Goal: Information Seeking & Learning: Learn about a topic

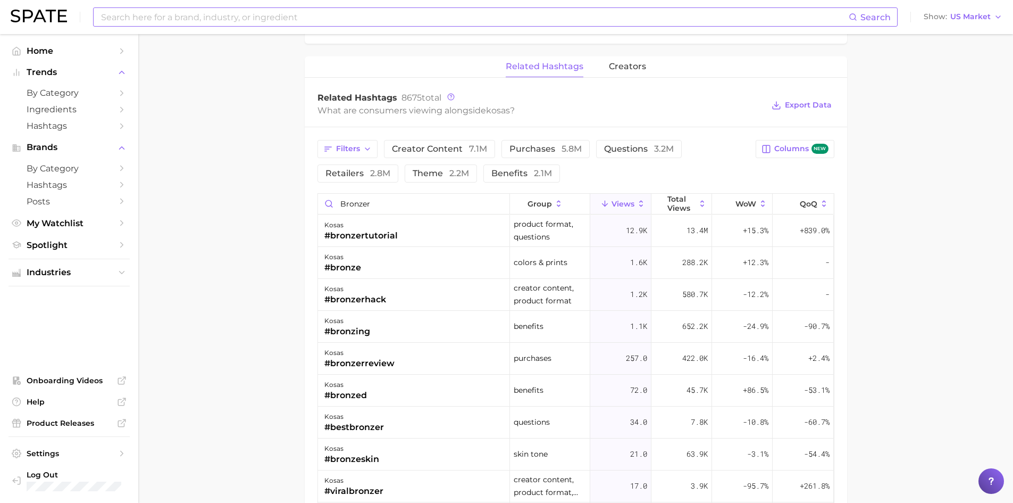
scroll to position [719, 0]
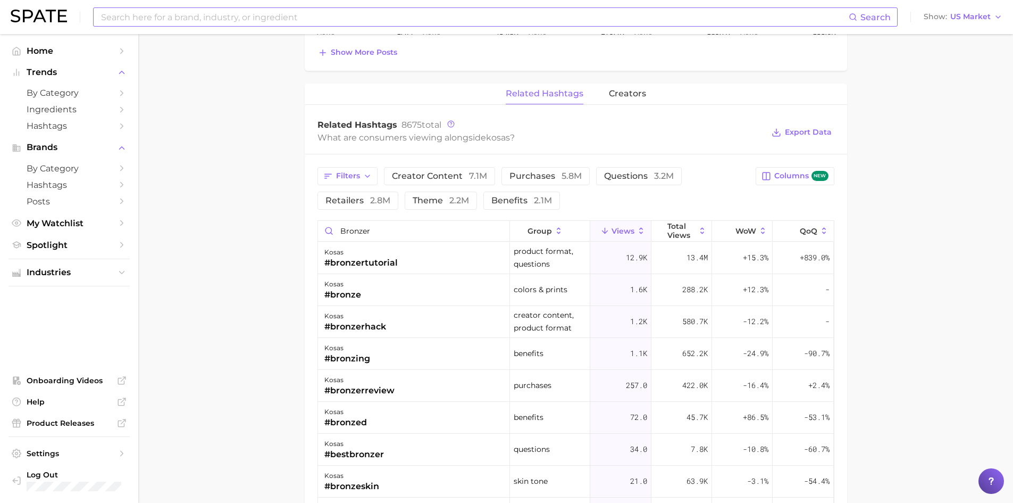
click at [212, 16] on input at bounding box center [474, 17] width 749 height 18
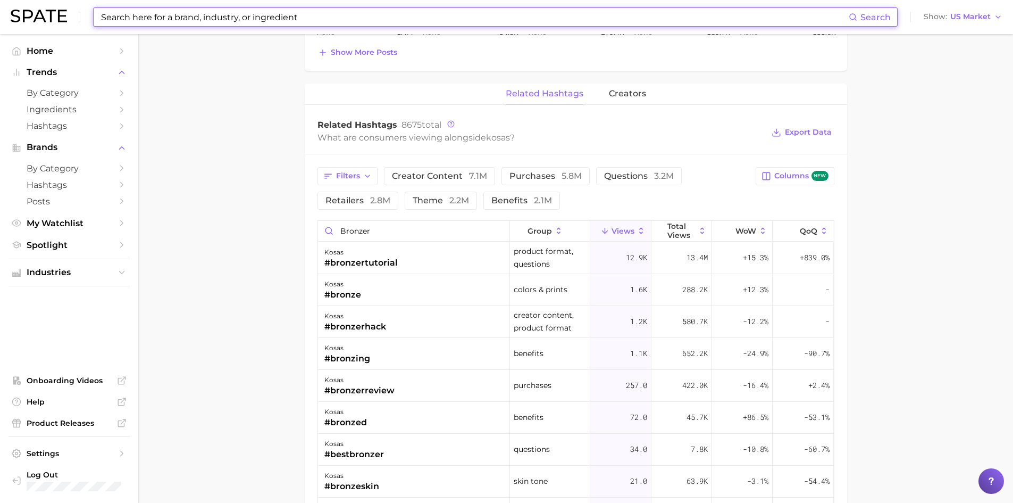
type input "f"
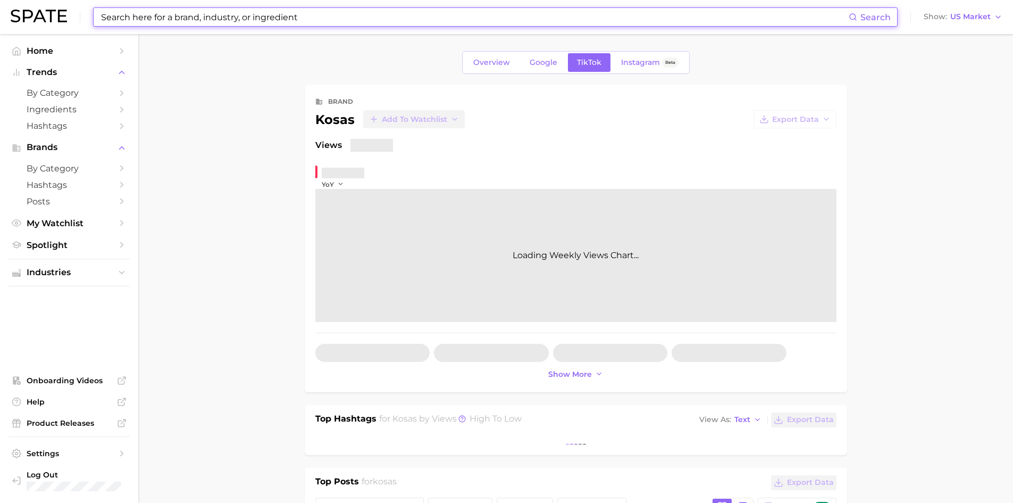
click at [212, 16] on input at bounding box center [474, 17] width 749 height 18
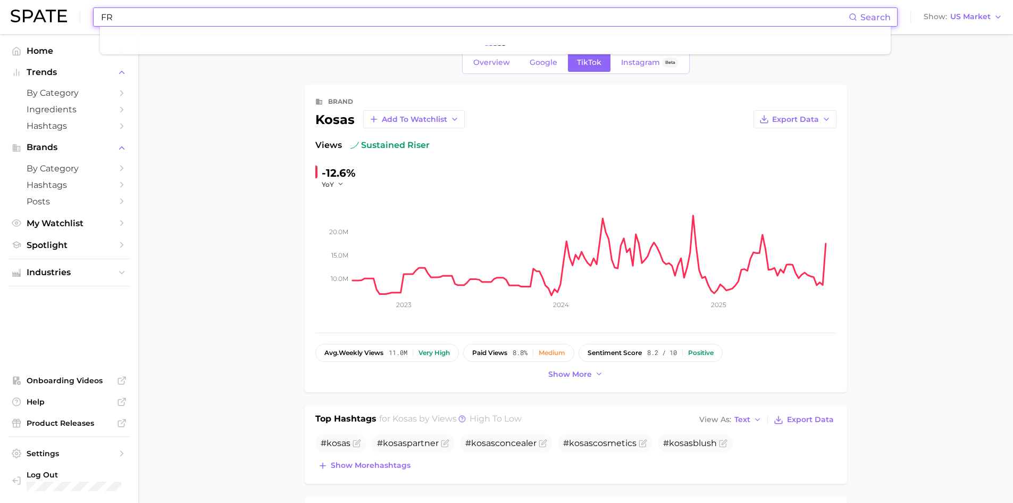
type input "F"
type input "a"
type input "face bronzer"
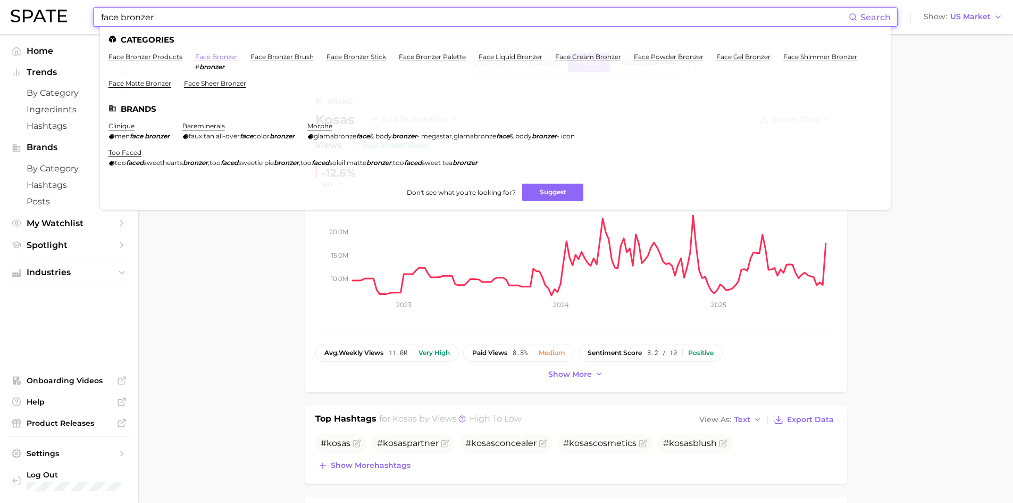
click at [215, 54] on ul "Categories face bronzer products face bronzer # bronzer face bronzer brush face…" at bounding box center [495, 118] width 791 height 183
click at [221, 55] on link "face bronzer" at bounding box center [216, 57] width 43 height 8
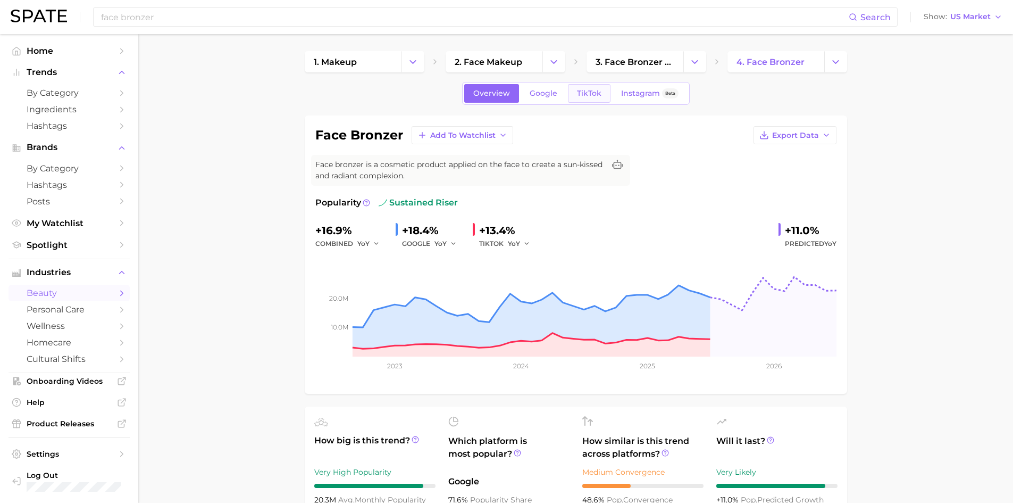
click at [597, 89] on span "TikTok" at bounding box center [589, 93] width 24 height 9
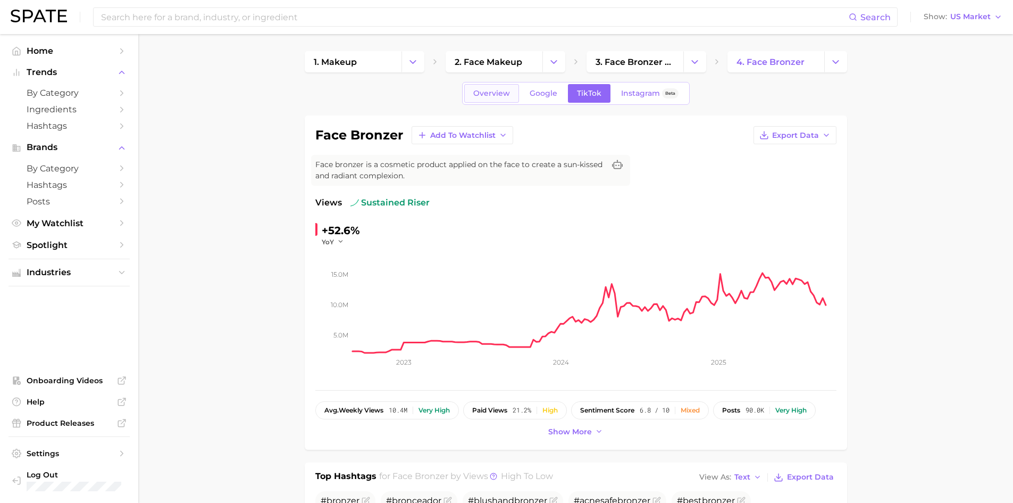
click at [501, 93] on span "Overview" at bounding box center [491, 93] width 37 height 9
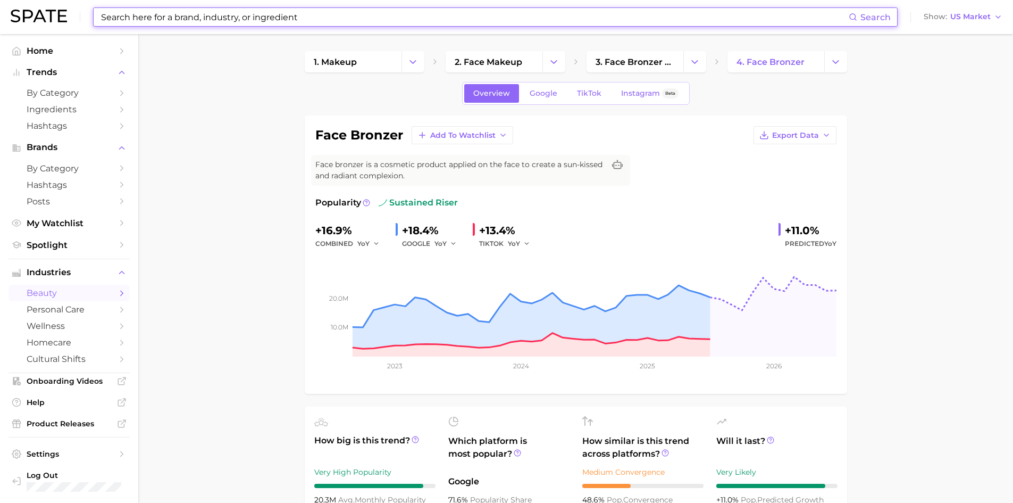
click at [233, 22] on input at bounding box center [474, 17] width 749 height 18
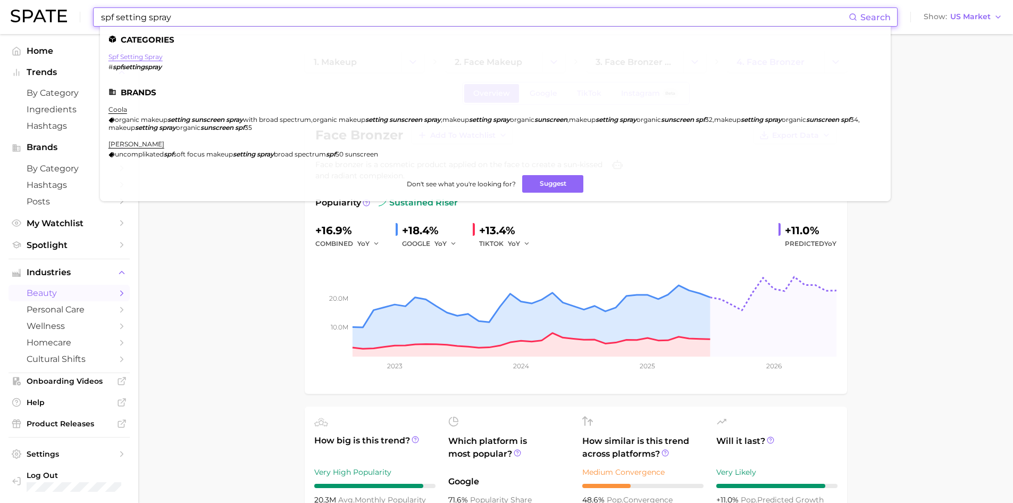
type input "spf setting spray"
click at [140, 56] on link "spf setting spray" at bounding box center [135, 57] width 54 height 8
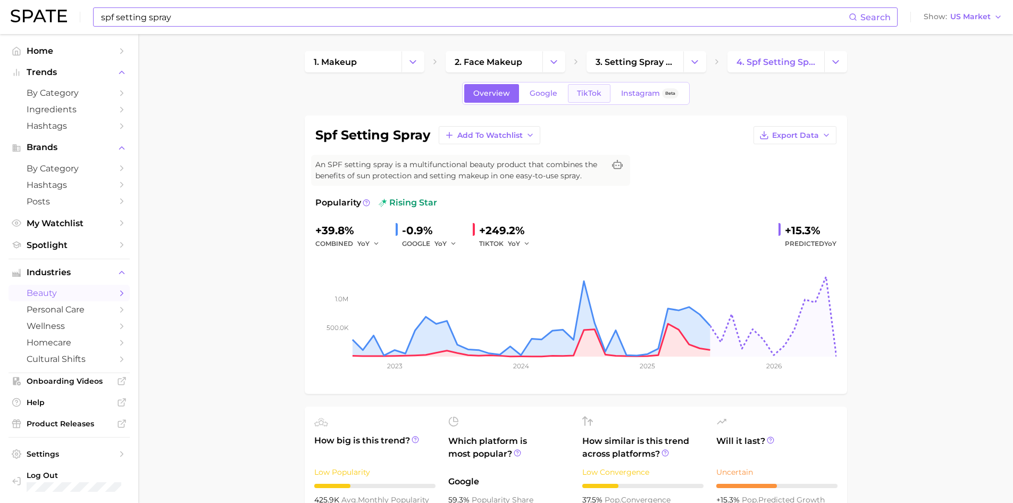
click at [594, 85] on link "TikTok" at bounding box center [589, 93] width 43 height 19
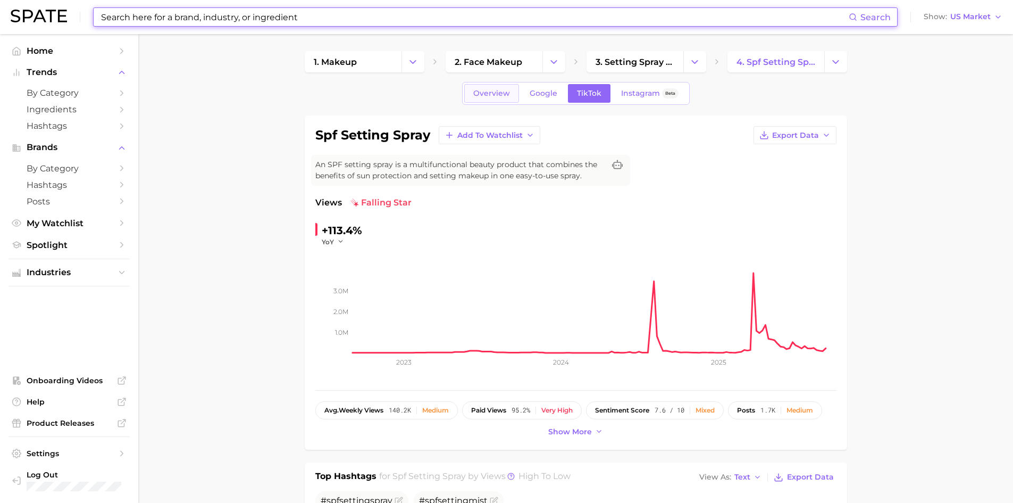
click at [506, 94] on span "Overview" at bounding box center [491, 93] width 37 height 9
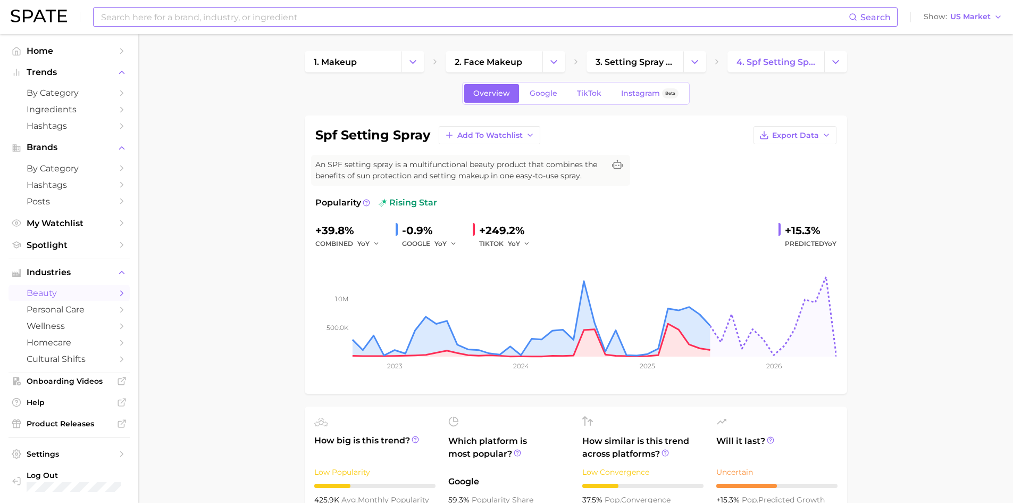
drag, startPoint x: 258, startPoint y: 27, endPoint x: 258, endPoint y: 17, distance: 10.1
click at [257, 26] on input at bounding box center [474, 17] width 749 height 18
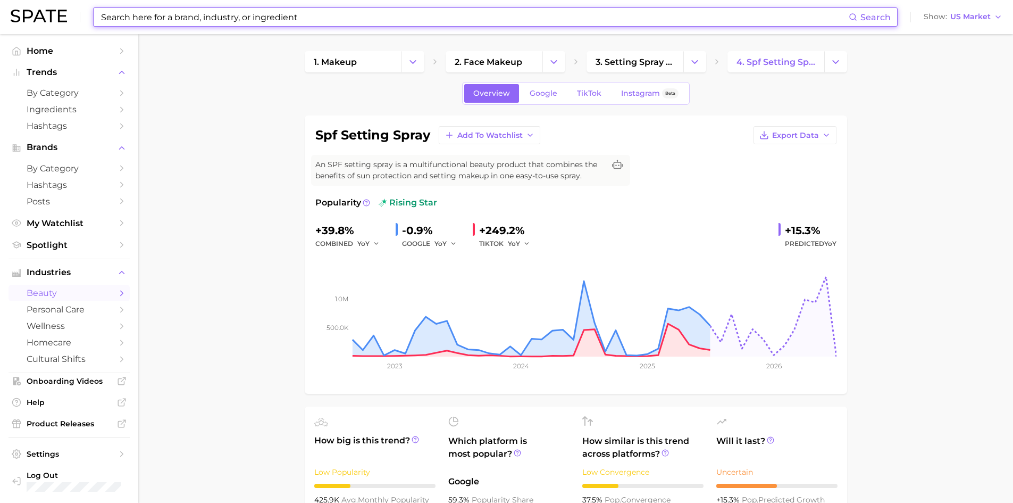
click at [253, 15] on input at bounding box center [474, 17] width 749 height 18
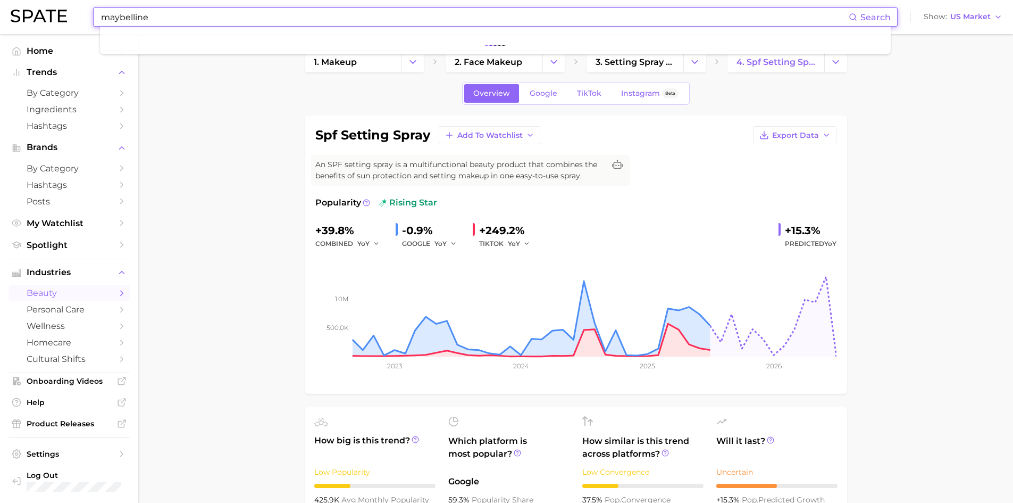
type input "maybelline"
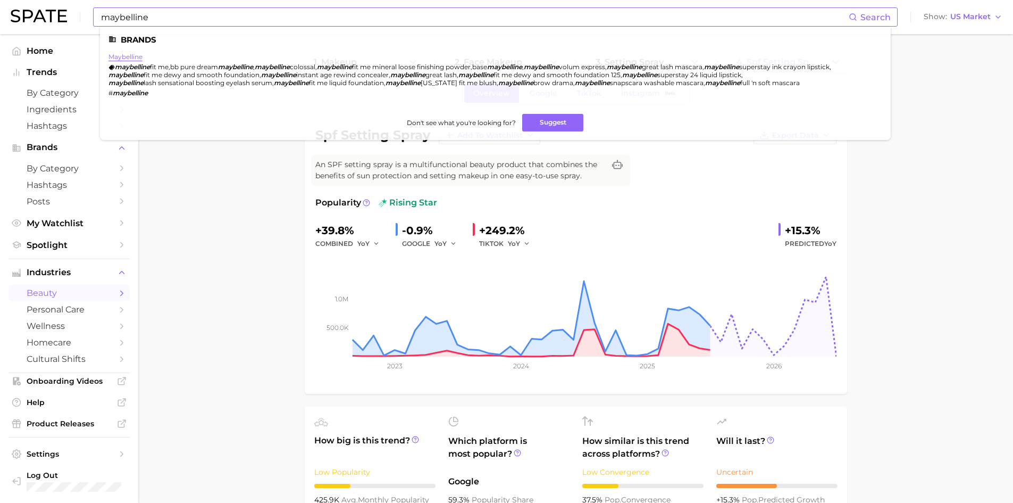
click at [134, 55] on link "maybelline" at bounding box center [125, 57] width 34 height 8
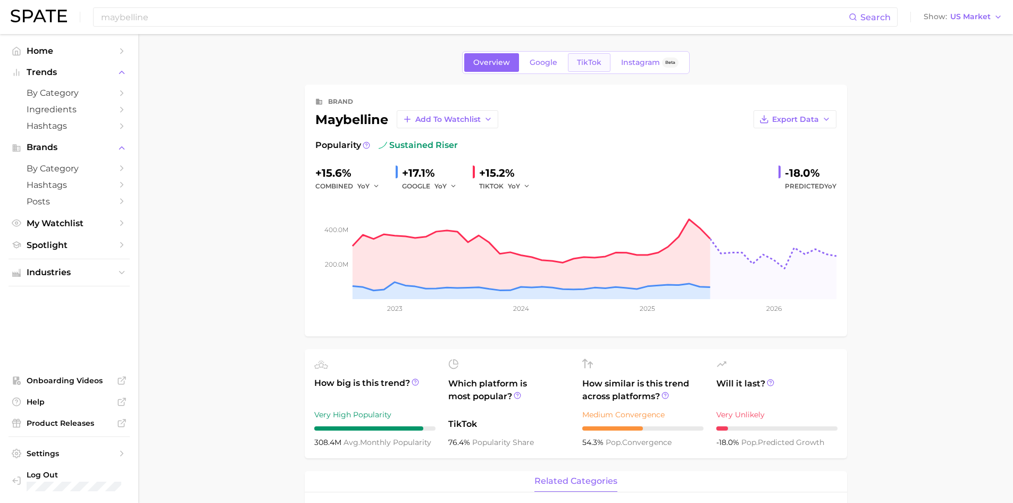
click at [598, 55] on link "TikTok" at bounding box center [589, 62] width 43 height 19
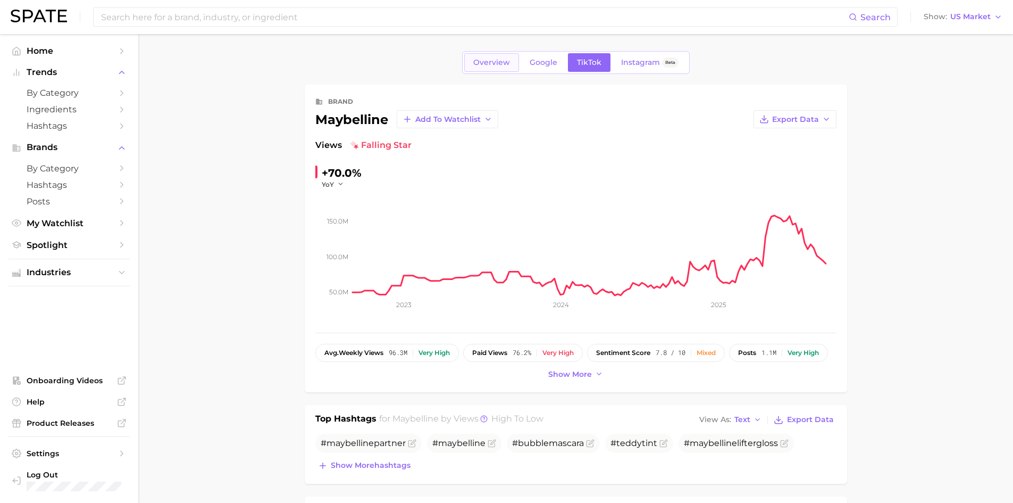
click at [494, 62] on span "Overview" at bounding box center [491, 62] width 37 height 9
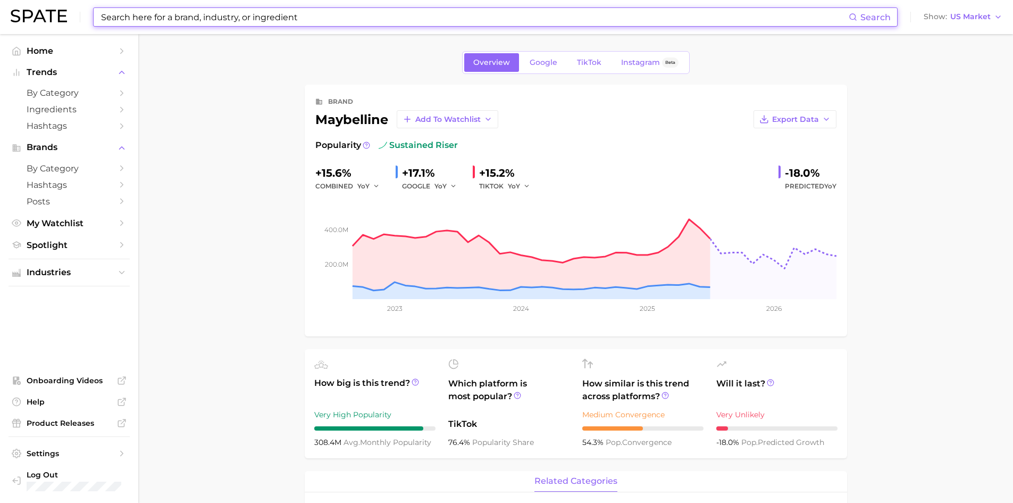
click at [264, 19] on input at bounding box center [474, 17] width 749 height 18
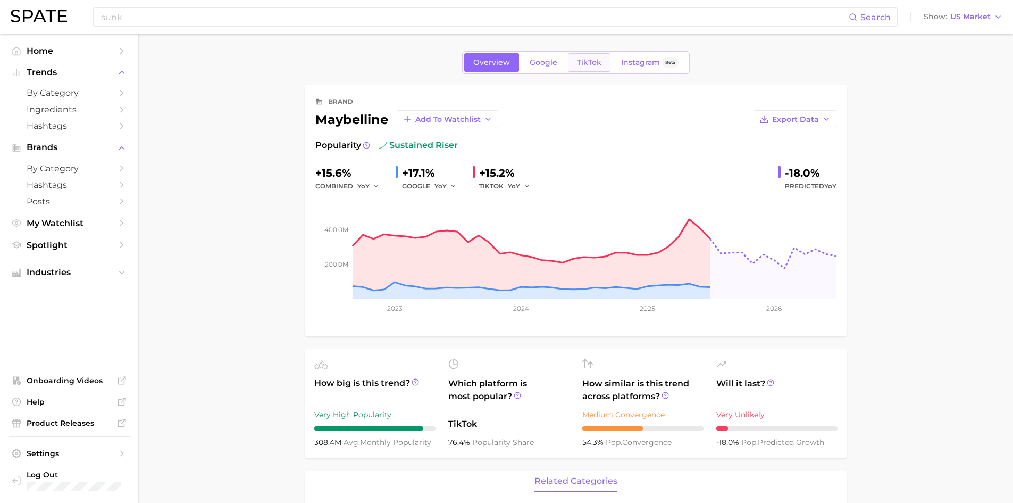
click at [595, 58] on span "TikTok" at bounding box center [589, 62] width 24 height 9
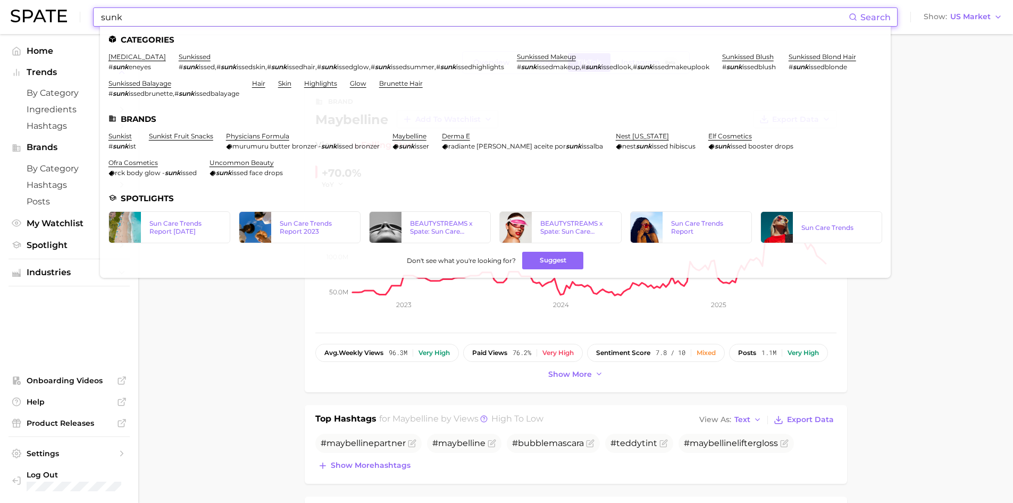
click at [265, 12] on input "sunk" at bounding box center [474, 17] width 749 height 18
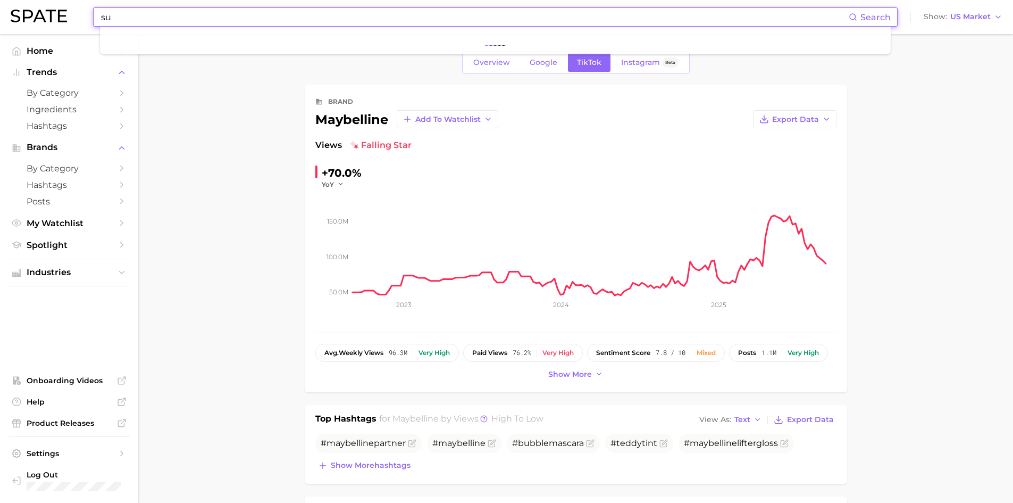
type input "s"
type input "bubble mascara"
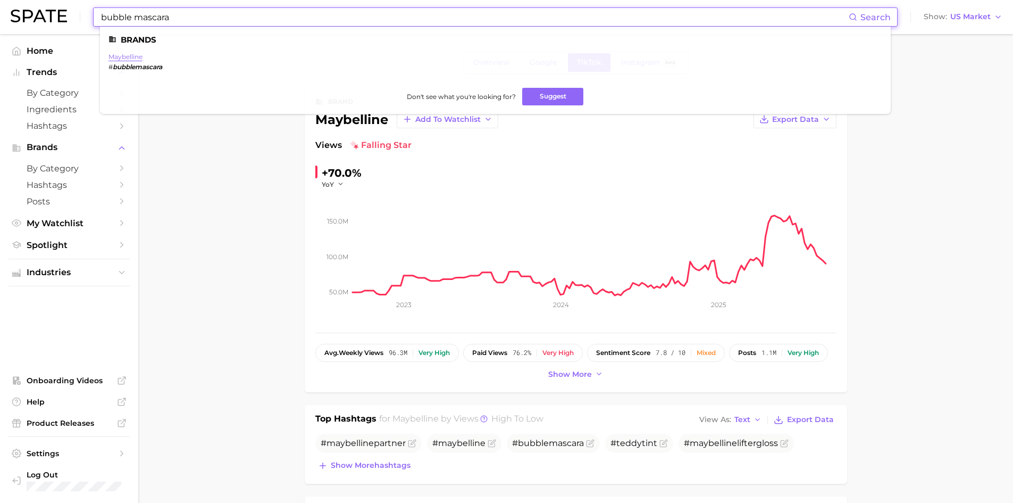
click at [133, 58] on link "maybelline" at bounding box center [125, 57] width 34 height 8
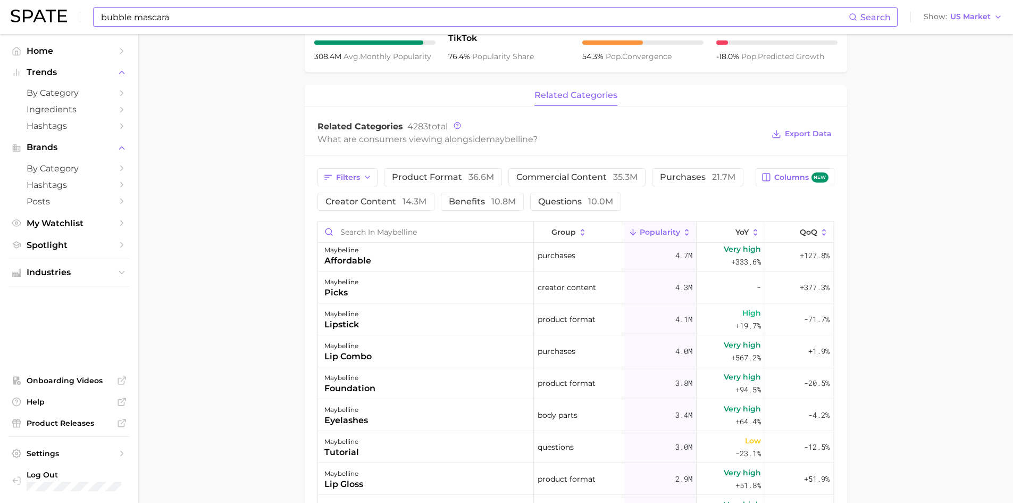
scroll to position [367, 0]
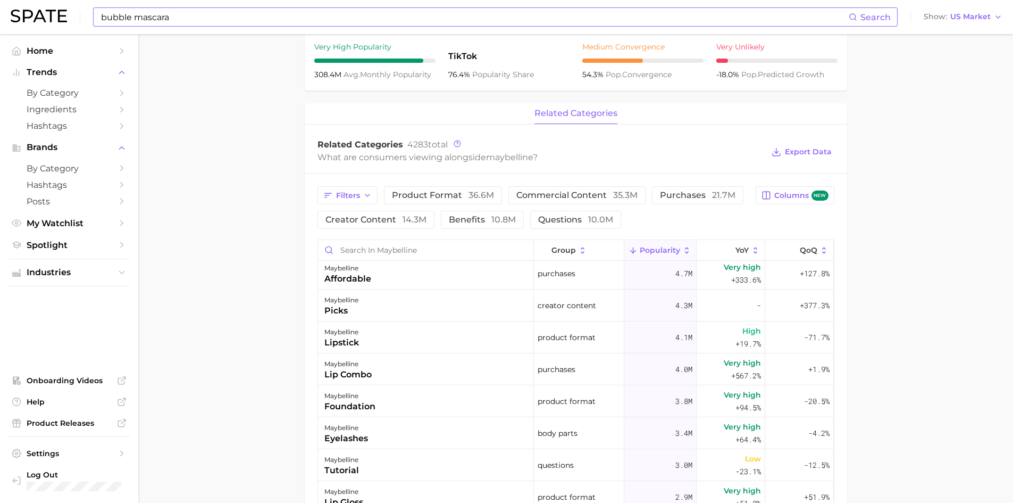
click at [190, 9] on div "bubble mascara Search" at bounding box center [495, 16] width 805 height 19
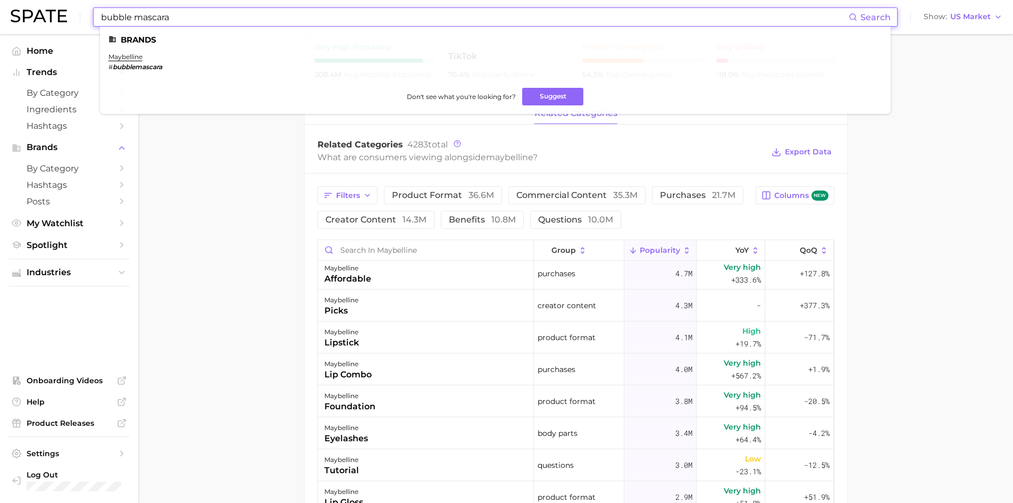
drag, startPoint x: 189, startPoint y: 17, endPoint x: 62, endPoint y: 40, distance: 129.7
click at [68, 39] on div "bubble mascara Search Brands maybelline # bubblemascara Don't see what you're l…" at bounding box center [506, 237] width 1013 height 1141
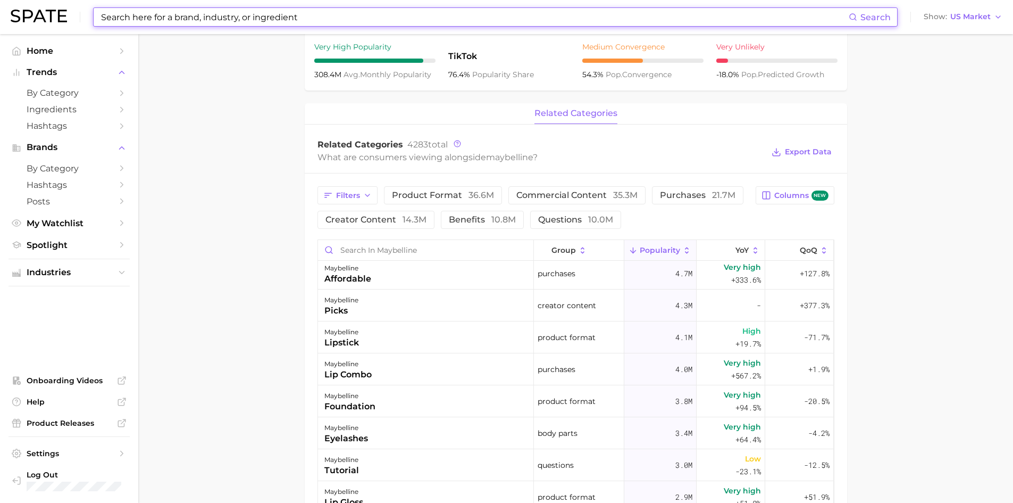
type input "m"
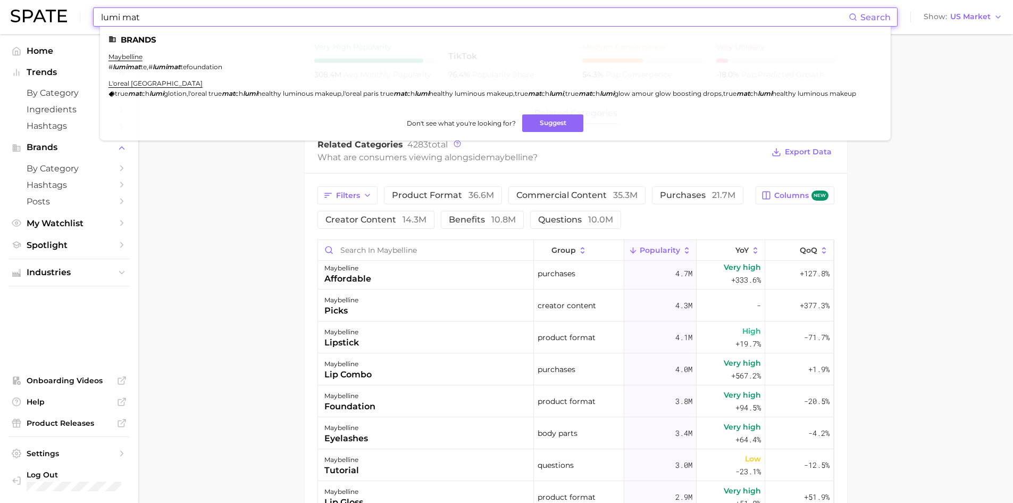
type input "lumi mat"
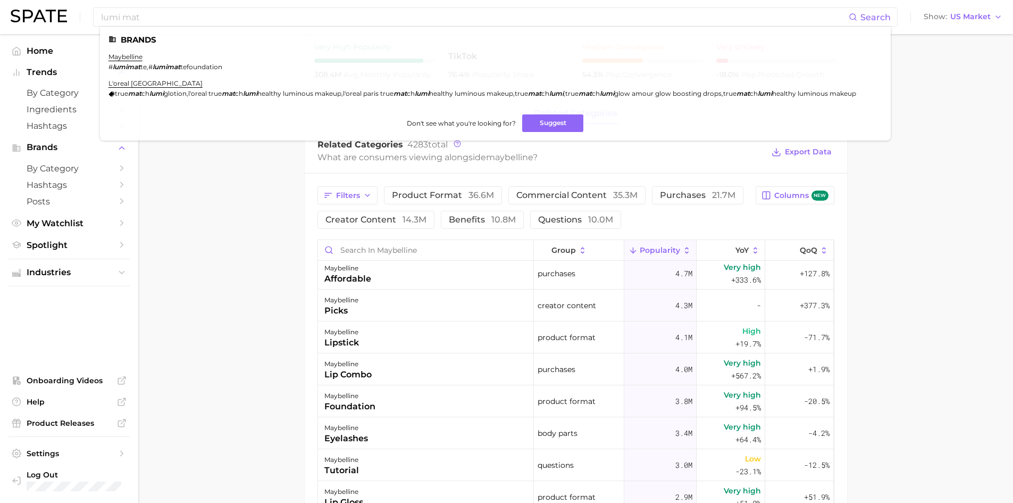
click at [232, 292] on main "Overview Google TikTok Instagram Beta brand maybelline Add to Watchlist Export …" at bounding box center [575, 237] width 875 height 1141
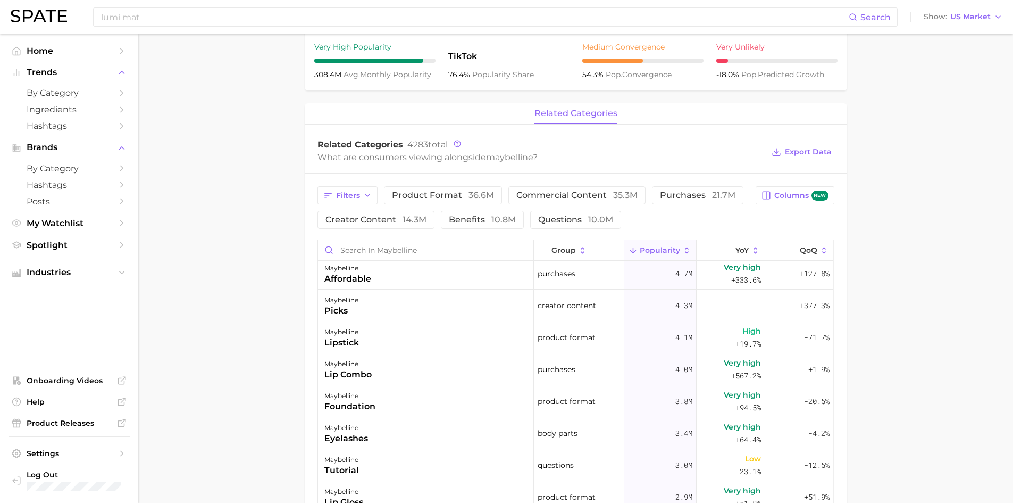
click at [275, 285] on main "Overview Google TikTok Instagram Beta brand maybelline Add to Watchlist Export …" at bounding box center [575, 237] width 875 height 1141
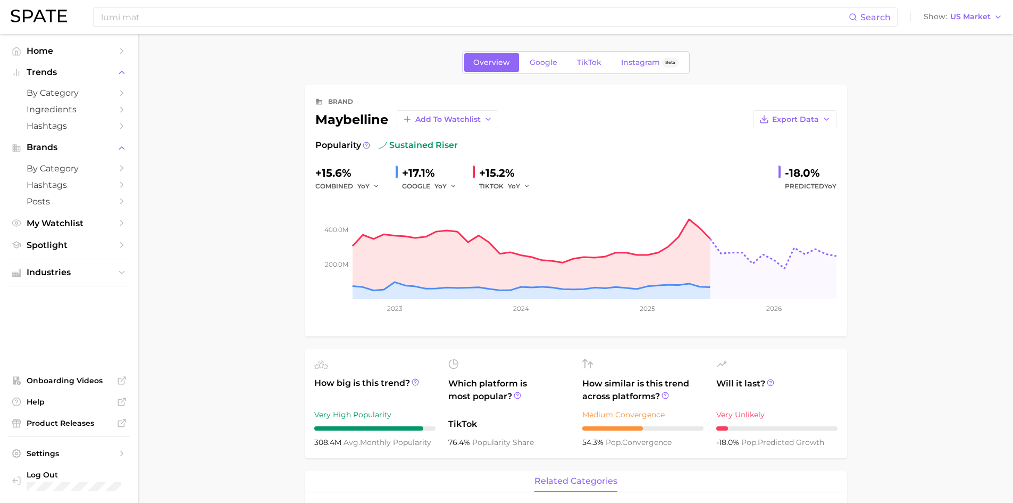
click at [598, 56] on link "TikTok" at bounding box center [589, 62] width 43 height 19
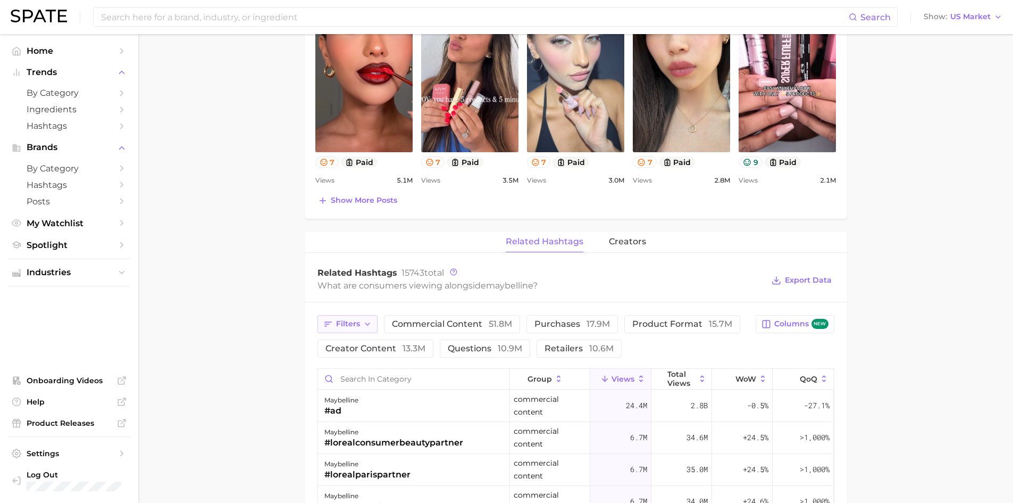
scroll to position [579, 0]
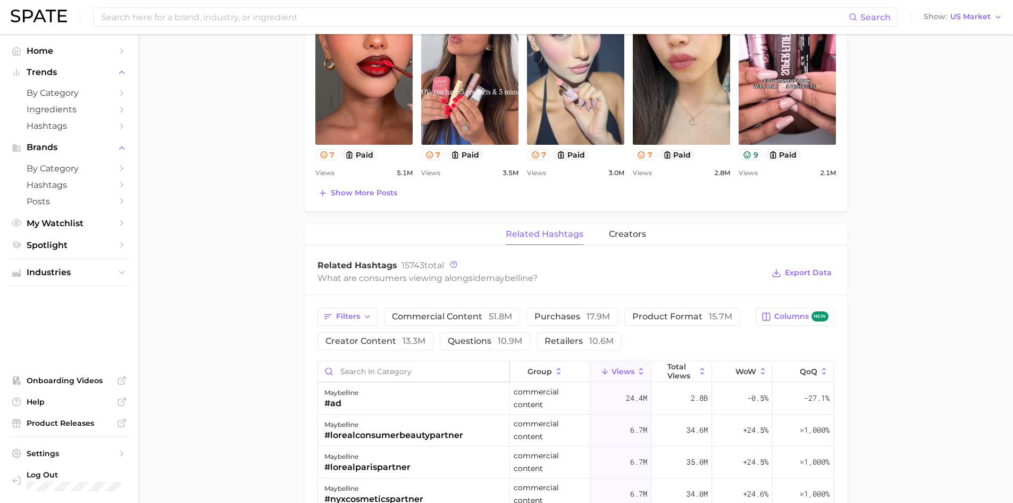
click at [387, 362] on input "Search in category" at bounding box center [413, 371] width 191 height 20
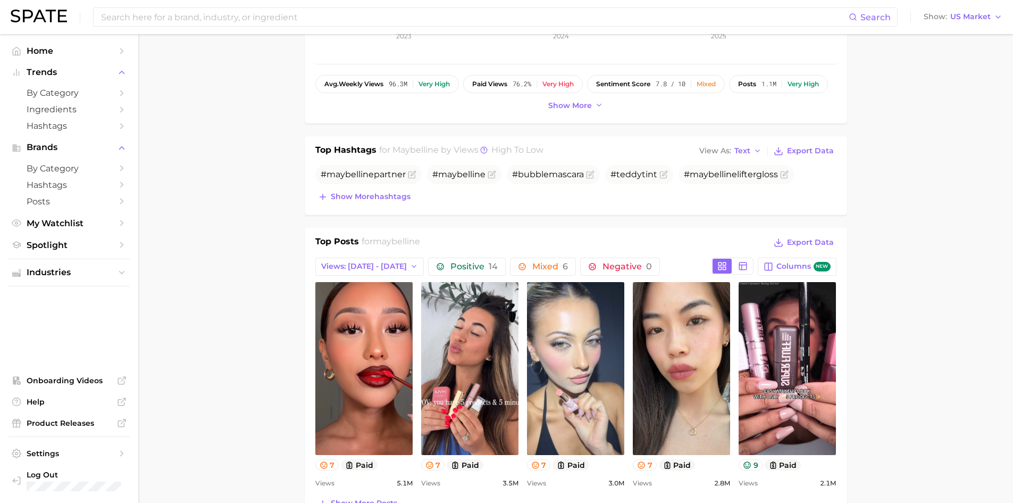
scroll to position [115, 0]
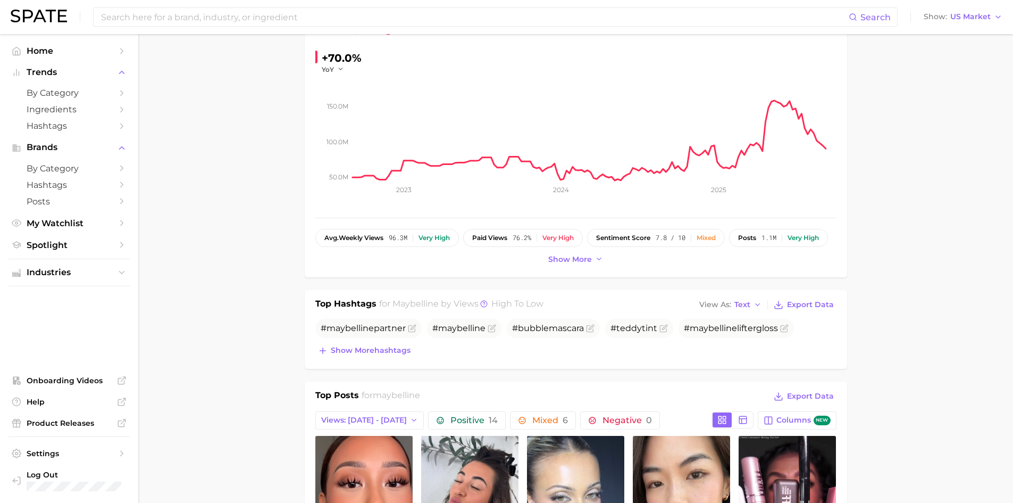
type input "lumimatte"
